Goal: Information Seeking & Learning: Learn about a topic

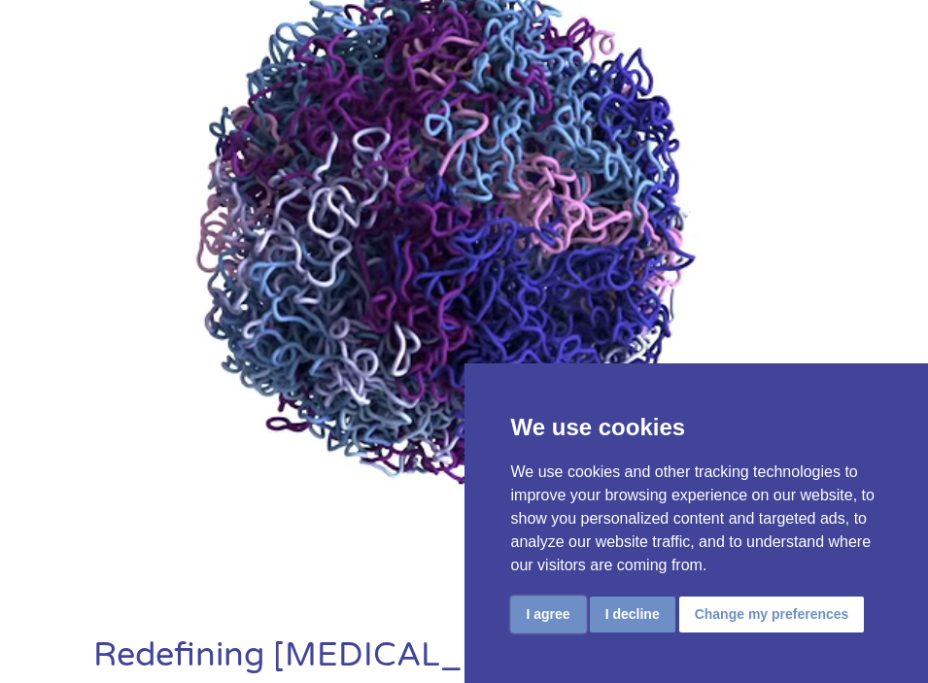
click at [540, 617] on button "I agree" at bounding box center [548, 615] width 75 height 36
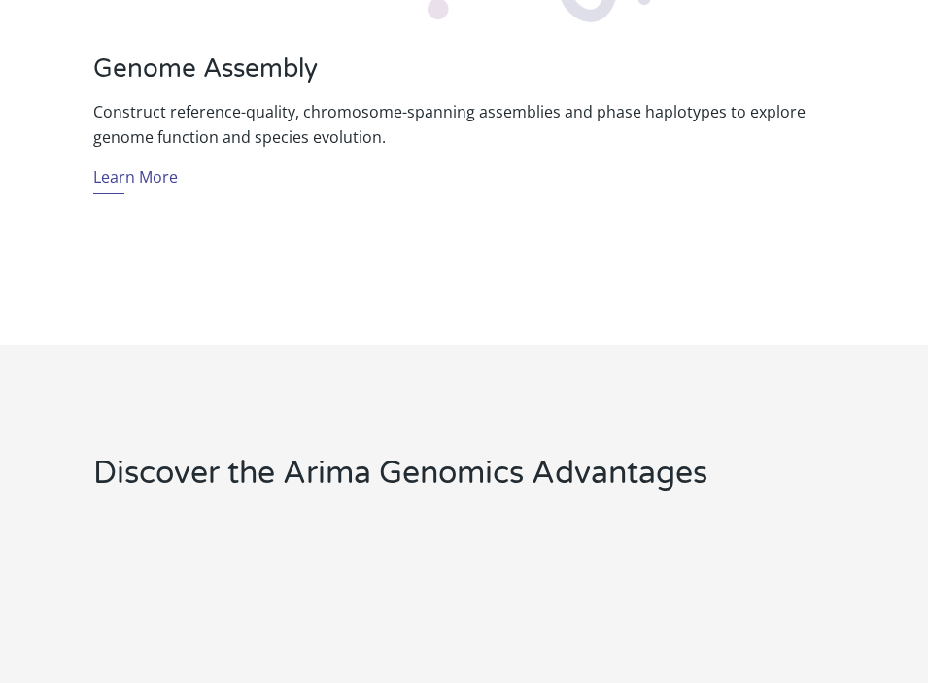
scroll to position [4200, 0]
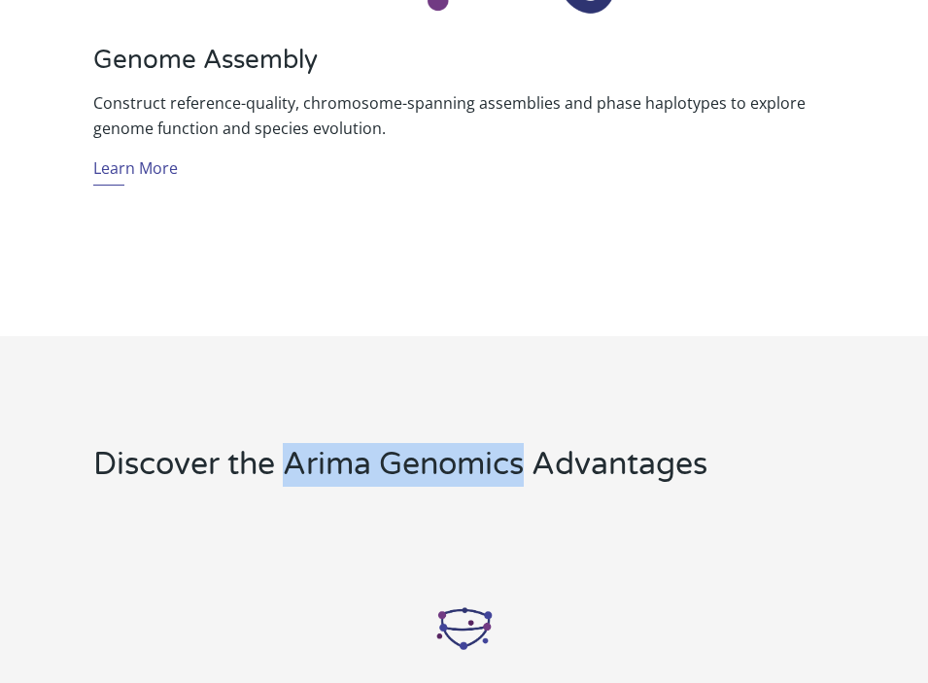
drag, startPoint x: 293, startPoint y: 469, endPoint x: 547, endPoint y: 461, distance: 254.8
click at [522, 466] on h2 "Discover the Arima Genomics Advantages" at bounding box center [464, 472] width 743 height 58
copy h2 "Arima Genomics"
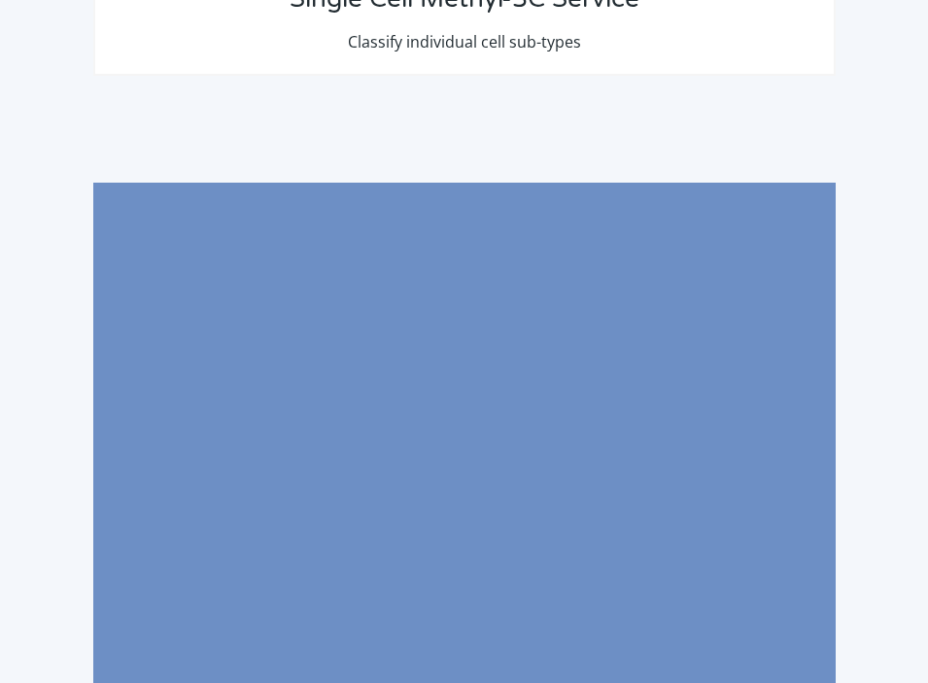
scroll to position [10892, 0]
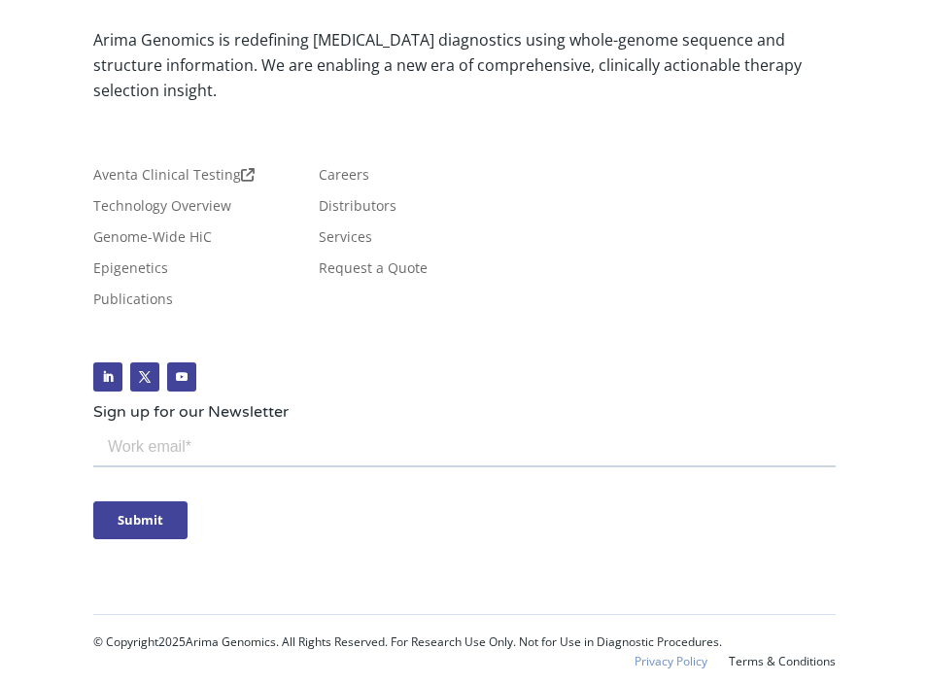
click at [654, 667] on link "Privacy Policy" at bounding box center [671, 662] width 73 height 14
click at [765, 657] on link "Terms & Conditions" at bounding box center [782, 662] width 107 height 14
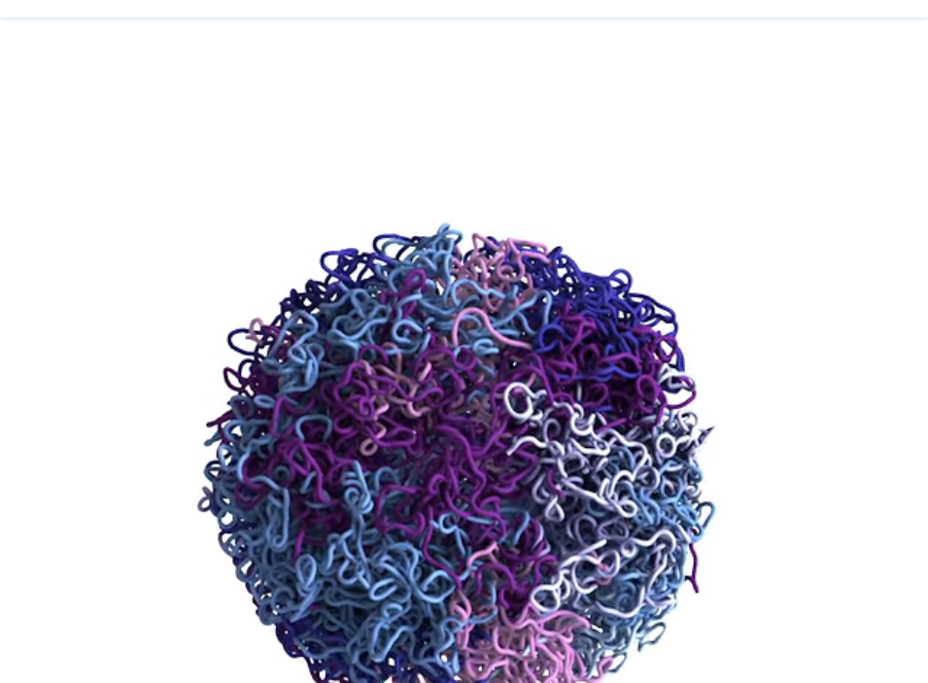
scroll to position [0, 0]
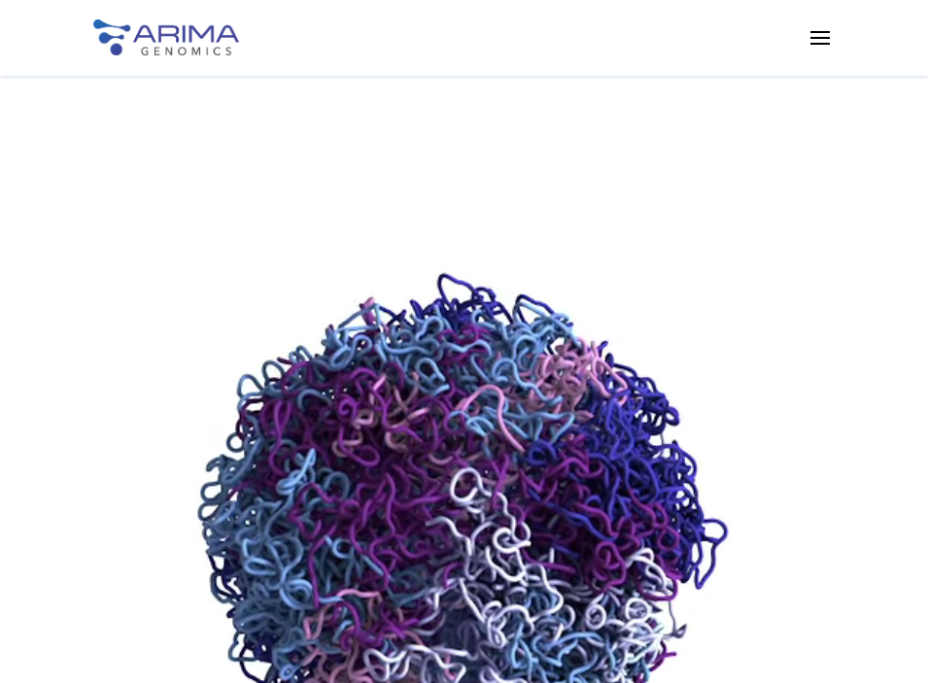
click at [826, 43] on span at bounding box center [820, 36] width 31 height 31
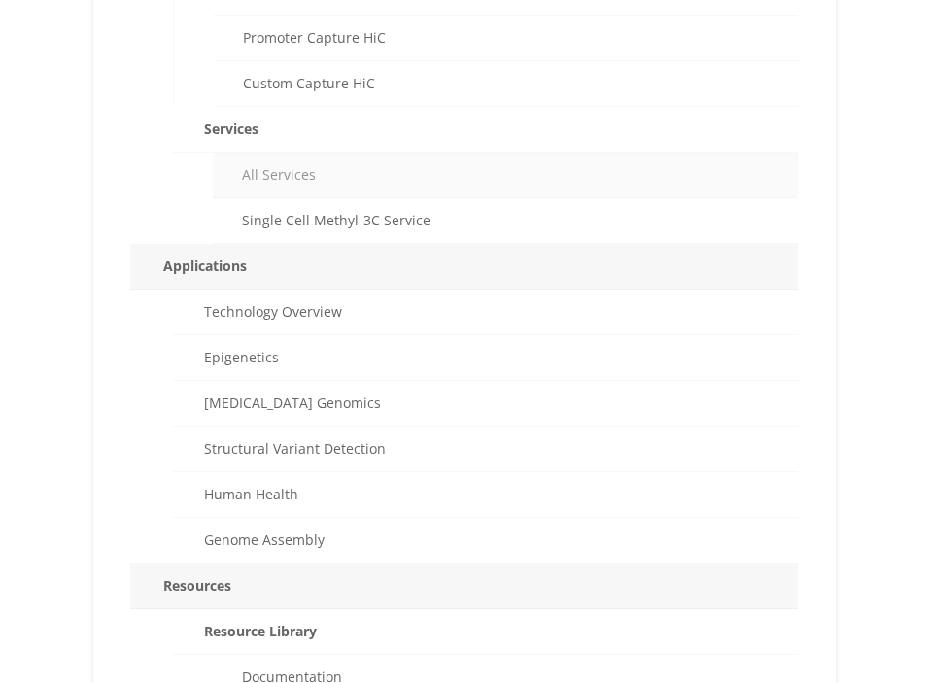
scroll to position [467, 0]
click at [303, 173] on link "All Services" at bounding box center [505, 174] width 585 height 46
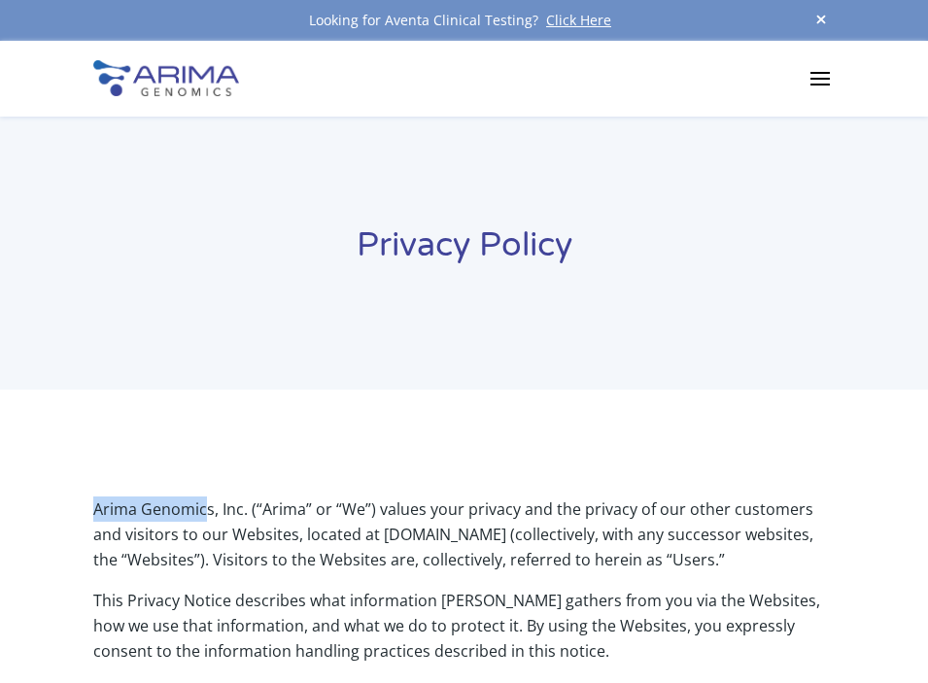
drag, startPoint x: 208, startPoint y: 507, endPoint x: 111, endPoint y: 501, distance: 97.5
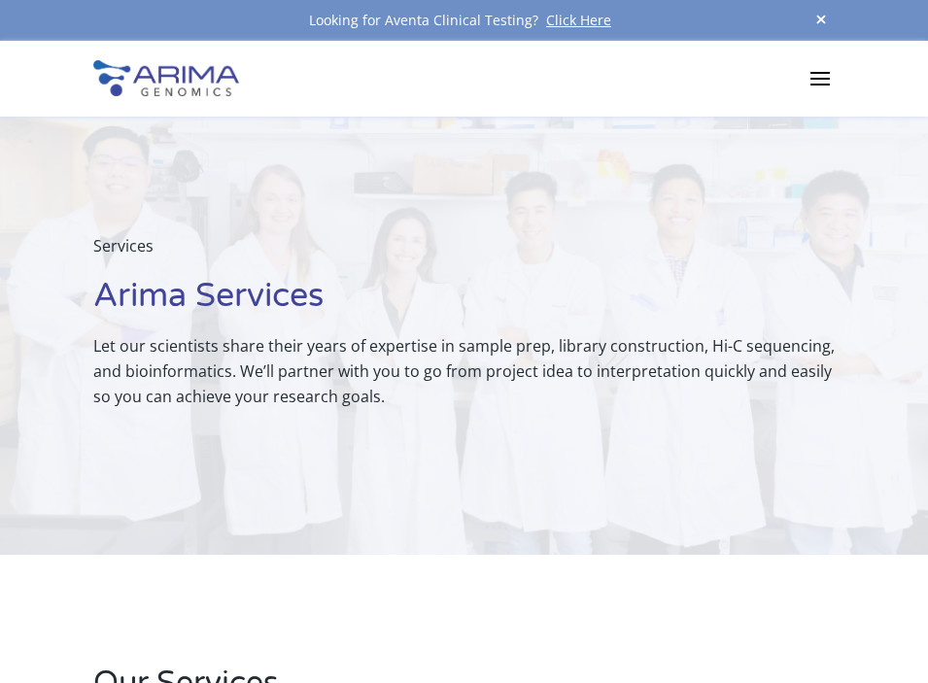
click at [820, 20] on span at bounding box center [821, 21] width 29 height 26
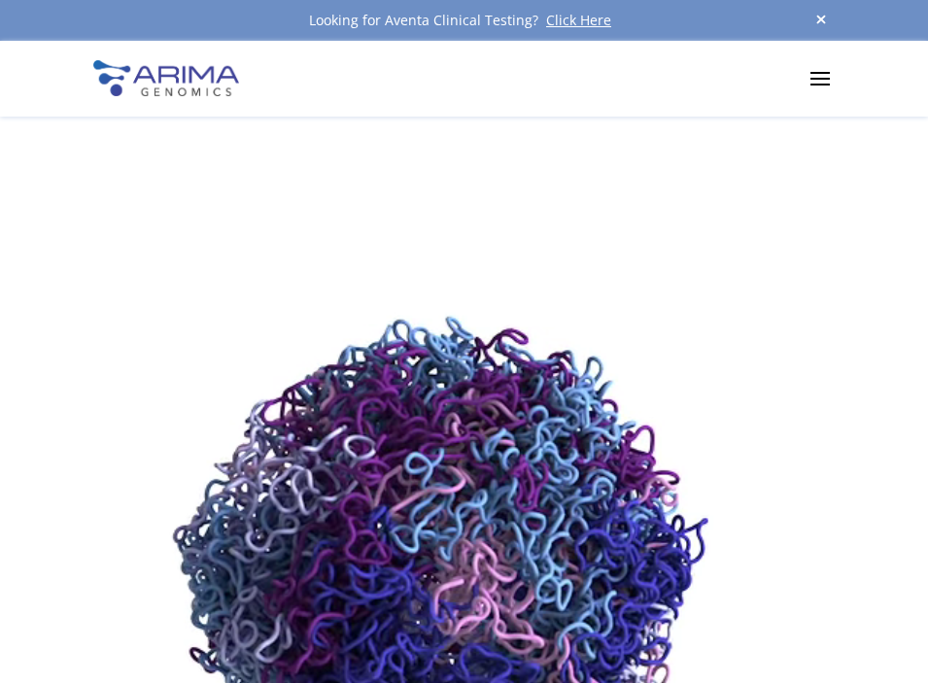
click at [821, 89] on span at bounding box center [820, 77] width 31 height 31
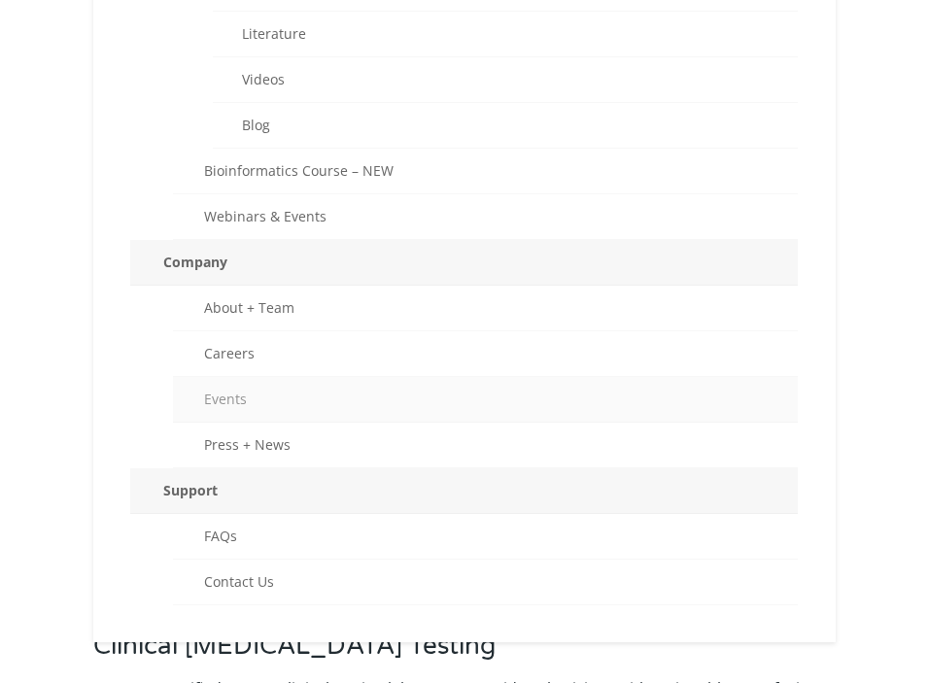
scroll to position [1244, 0]
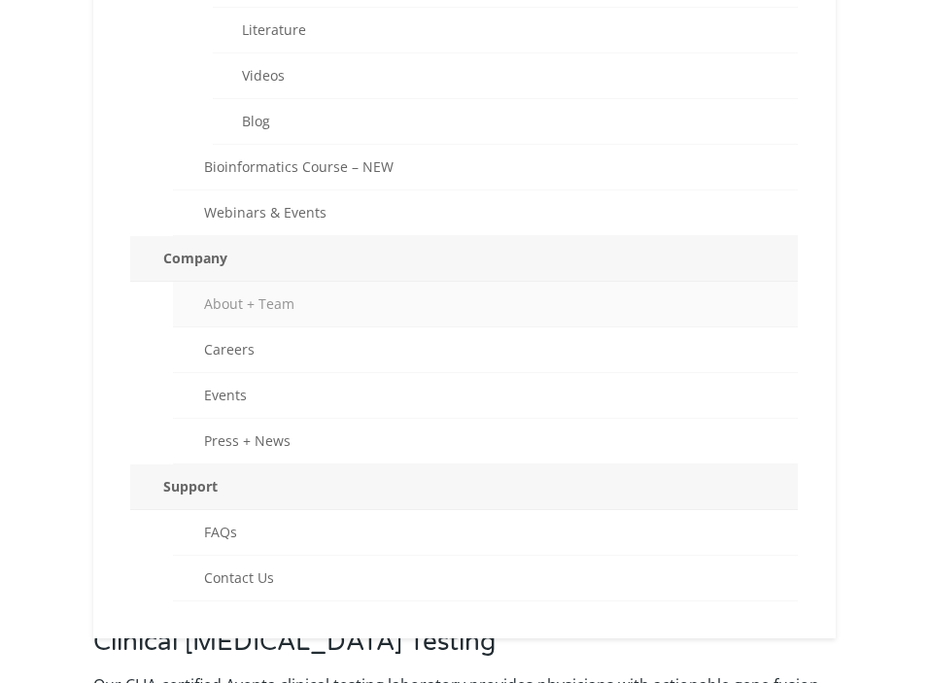
click at [307, 300] on link "About + Team" at bounding box center [486, 305] width 626 height 46
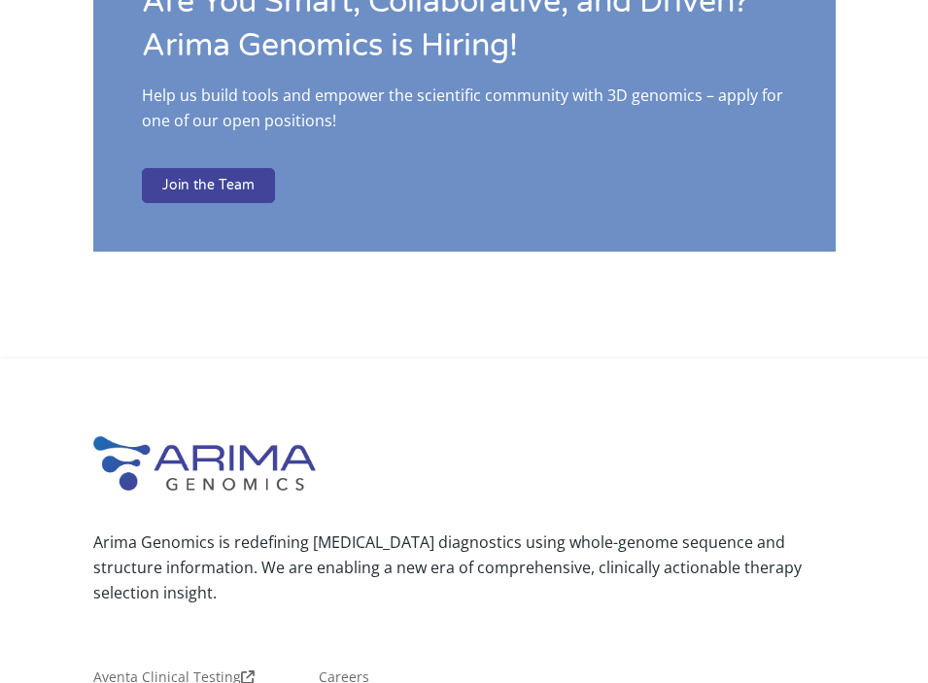
scroll to position [4349, 0]
